Goal: Information Seeking & Learning: Learn about a topic

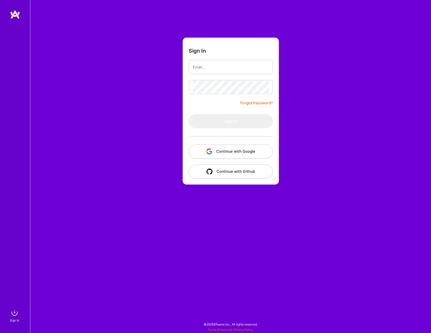
click at [237, 149] on button "Continue with Google" at bounding box center [231, 151] width 84 height 14
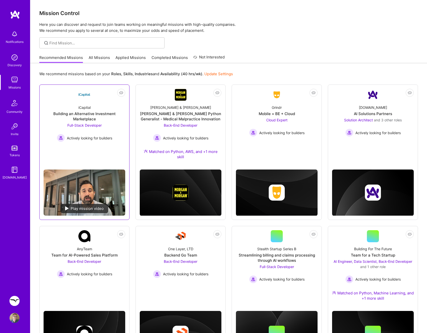
click at [94, 116] on div "Building an Alternative Investment Marketplace" at bounding box center [85, 116] width 82 height 11
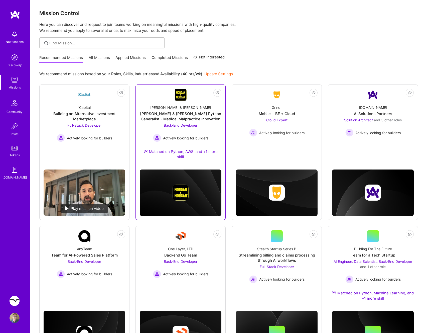
click at [166, 123] on div "Back-End Developer Actively looking for builders" at bounding box center [180, 132] width 55 height 19
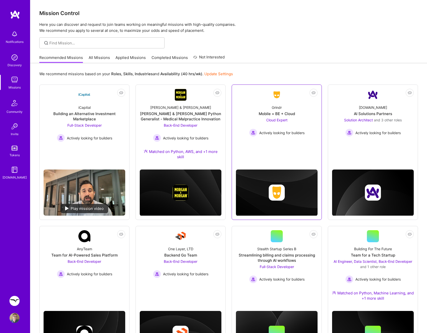
click at [306, 111] on div "Grindr Mobile + BE + Cloud Cloud Expert Actively looking for builders" at bounding box center [277, 119] width 82 height 36
click at [355, 111] on div "AI Solutions Partners" at bounding box center [373, 113] width 38 height 5
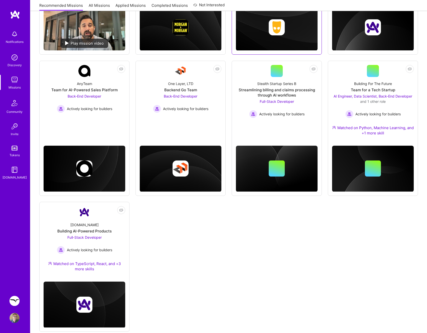
scroll to position [176, 0]
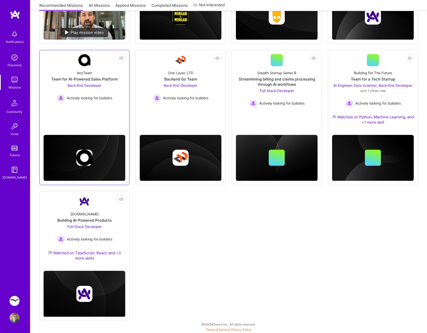
drag, startPoint x: 94, startPoint y: 77, endPoint x: 104, endPoint y: 78, distance: 10.1
click at [94, 77] on div "Team for AI-Powered Sales Platform" at bounding box center [84, 78] width 66 height 5
click at [165, 83] on span "Back-End Developer" at bounding box center [181, 85] width 34 height 4
click at [360, 79] on div "Team for a Tech Startup" at bounding box center [373, 78] width 44 height 5
click at [309, 77] on div "Streamlining billing and claims processing through AI workflows" at bounding box center [277, 81] width 82 height 11
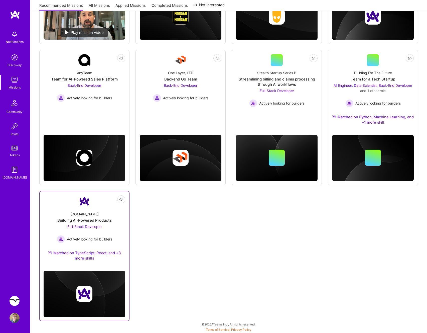
click at [113, 215] on div "A.Team Building AI-Powered Products Full-Stack Developer Actively looking for b…" at bounding box center [85, 236] width 82 height 59
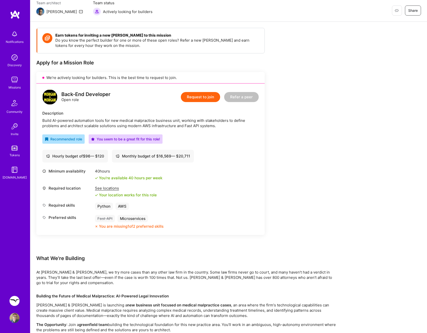
scroll to position [45, 0]
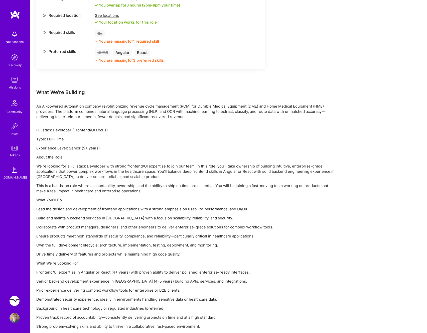
scroll to position [242, 0]
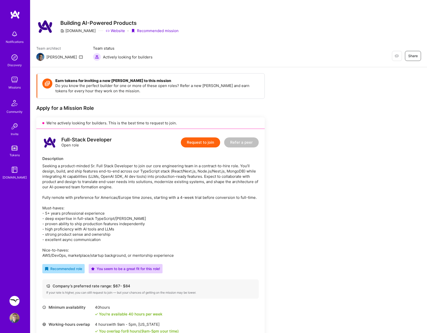
click at [303, 30] on div "Restore Not Interested Share Building AI-Powered Products [DOMAIN_NAME] Website…" at bounding box center [228, 27] width 385 height 18
